Goal: Download file/media

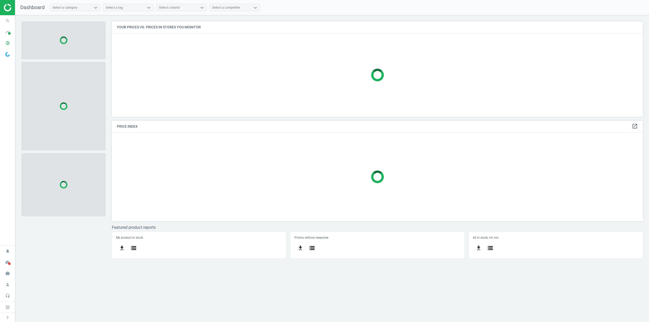
scroll to position [103, 539]
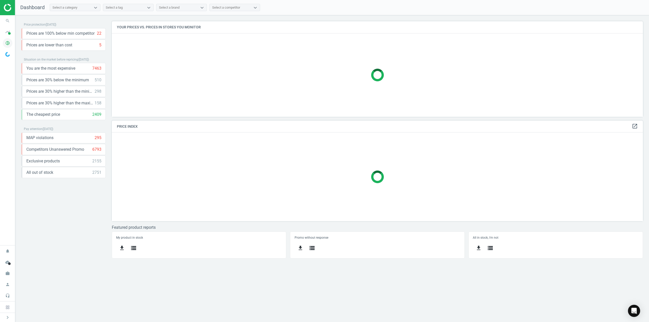
click at [8, 43] on icon "pie_chart_outlined" at bounding box center [8, 43] width 10 height 10
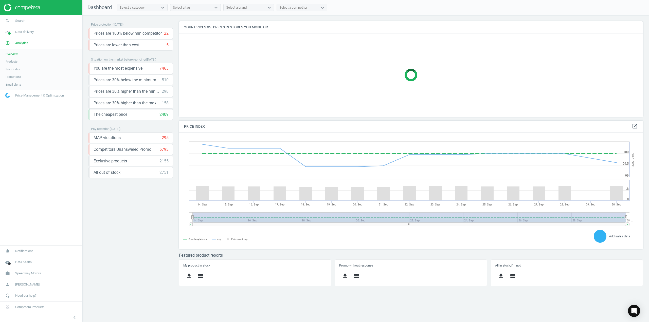
scroll to position [124, 472]
click at [10, 62] on span "Products" at bounding box center [12, 62] width 12 height 4
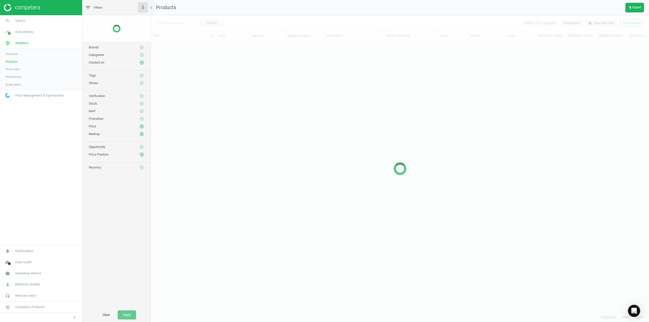
scroll to position [264, 494]
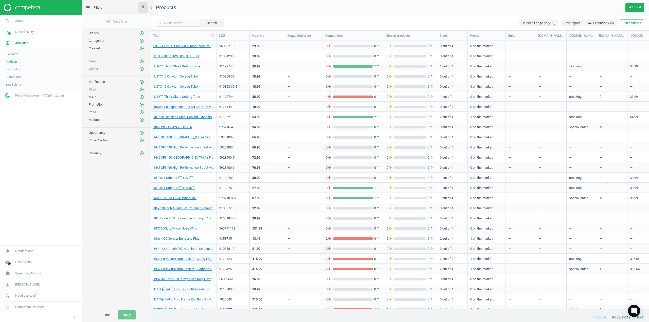
click at [142, 81] on icon "add_circle_outline" at bounding box center [141, 82] width 5 height 5
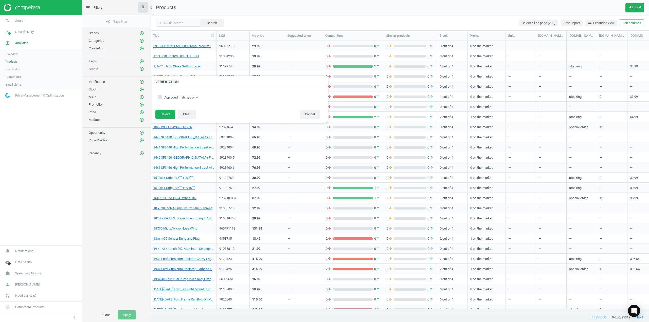
click at [164, 97] on span "Approved matches only" at bounding box center [180, 97] width 35 height 5
click at [162, 97] on input "Approved matches only" at bounding box center [159, 97] width 3 height 3
checkbox input "true"
click at [303, 115] on button "Cancel" at bounding box center [310, 114] width 21 height 9
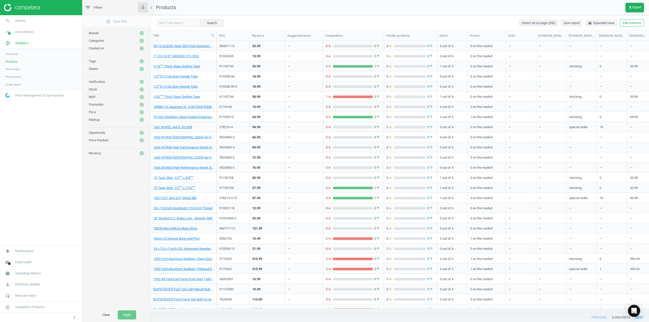
drag, startPoint x: 108, startPoint y: 212, endPoint x: 120, endPoint y: 160, distance: 52.6
click at [109, 212] on div "add_circle_outline Save filter Brands add_circle_outline Categories add_circle_…" at bounding box center [116, 161] width 68 height 293
click at [632, 8] on span "get_app Export" at bounding box center [634, 8] width 13 height 4
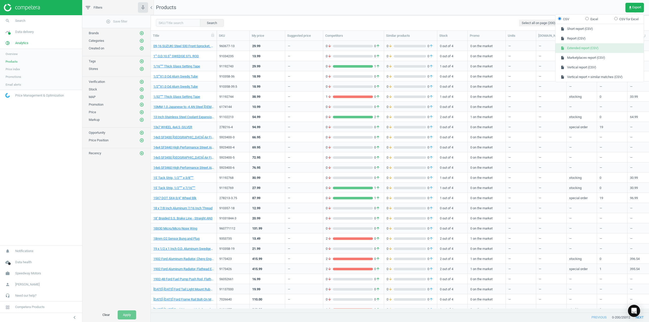
click at [573, 48] on button "insert_drive_file Extended report (CSV)" at bounding box center [599, 48] width 88 height 10
